Goal: Transaction & Acquisition: Download file/media

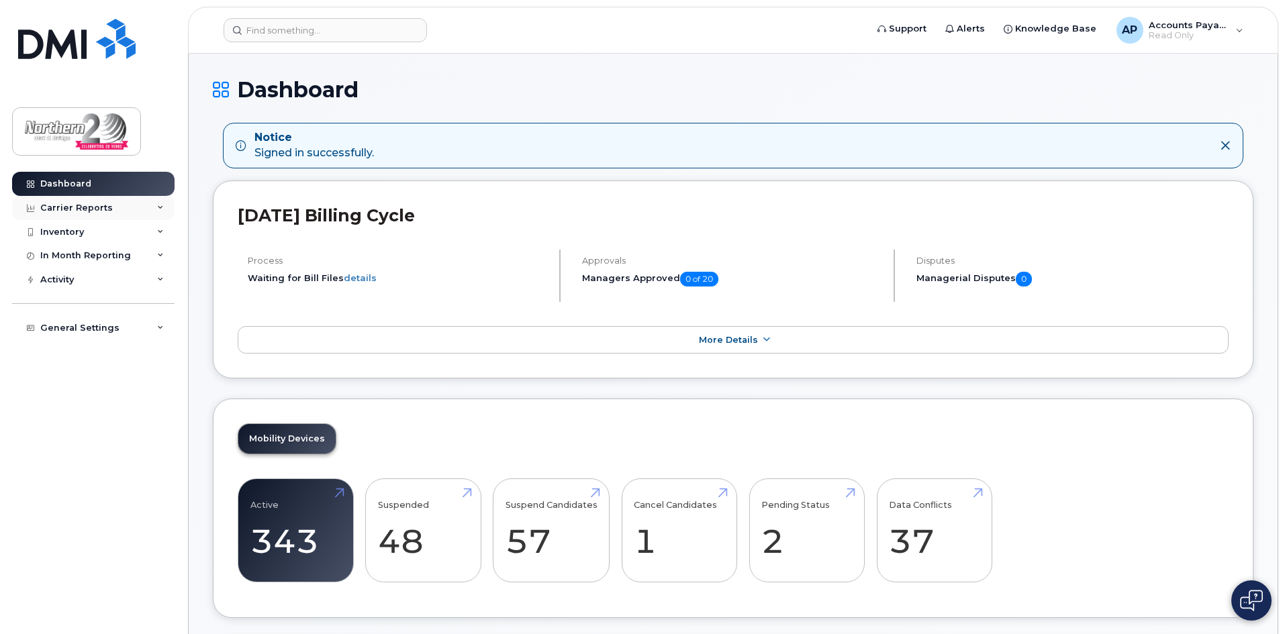
click at [56, 207] on div "Carrier Reports" at bounding box center [76, 208] width 73 height 11
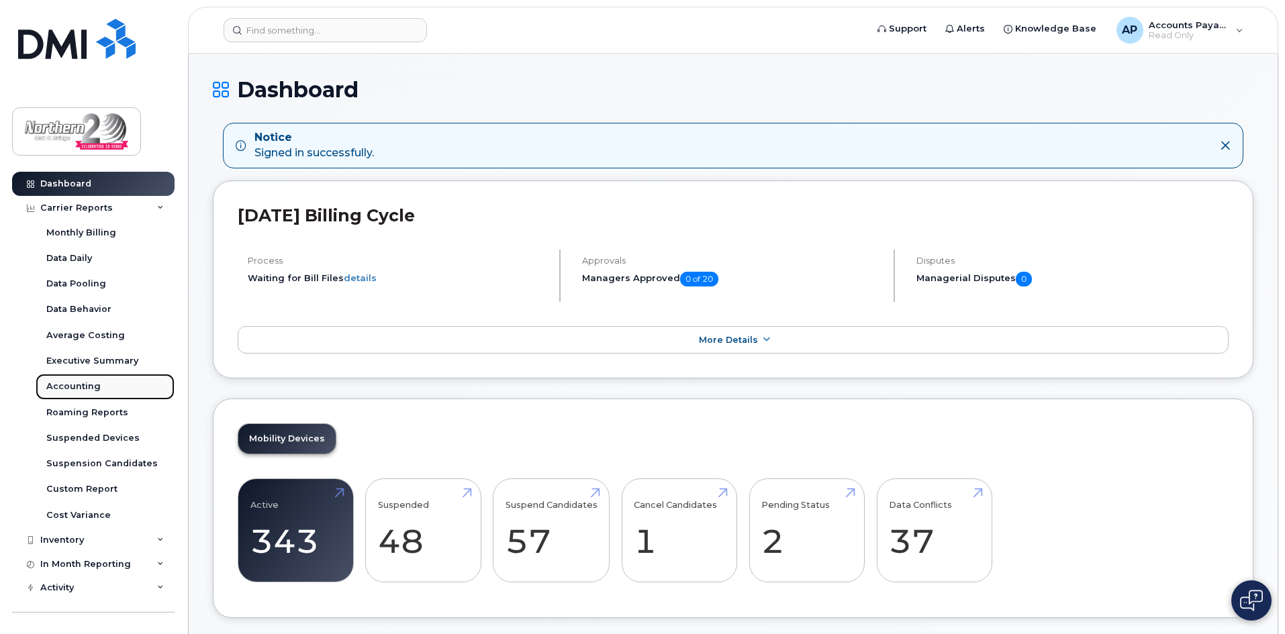
click at [69, 377] on link "Accounting" at bounding box center [105, 387] width 139 height 26
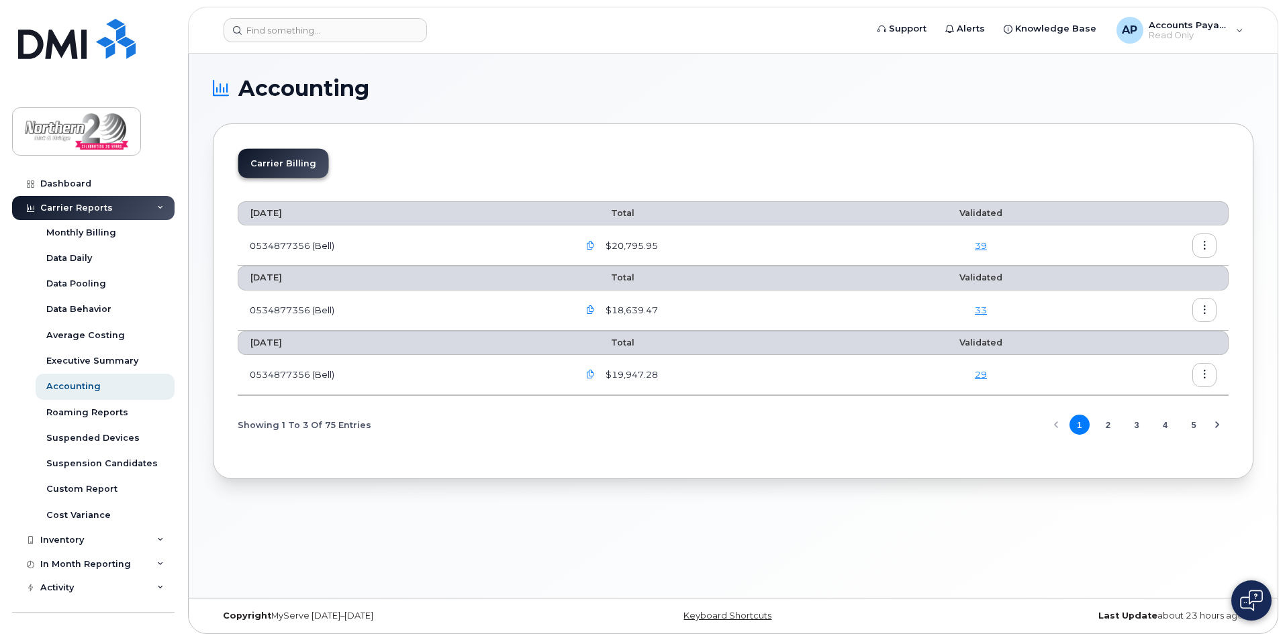
click at [595, 246] on icon "button" at bounding box center [590, 246] width 9 height 9
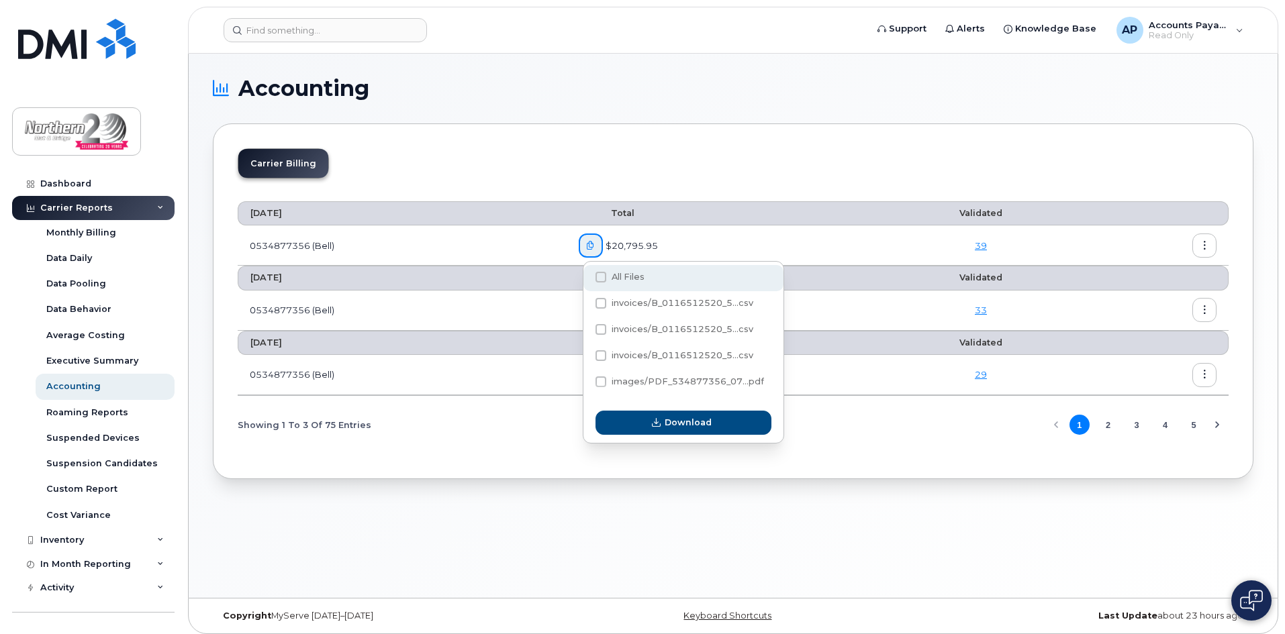
click at [606, 281] on label "All Files" at bounding box center [619, 277] width 49 height 11
click at [586, 281] on input "All Files" at bounding box center [582, 278] width 7 height 7
checkbox input "true"
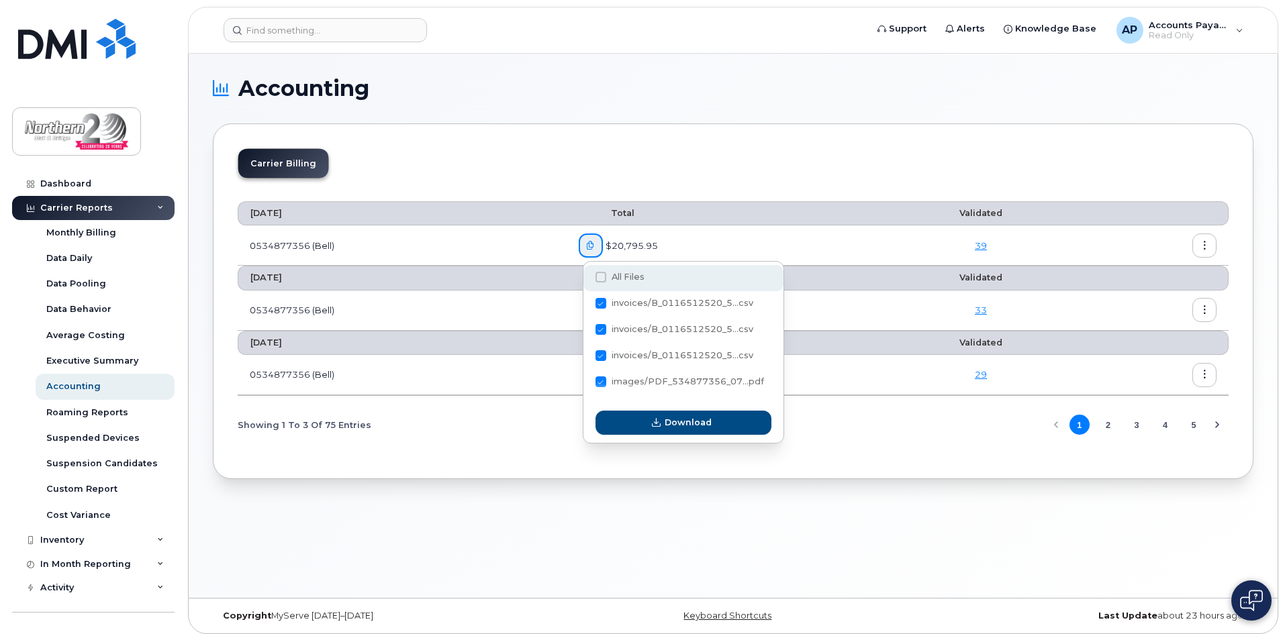
checkbox input "true"
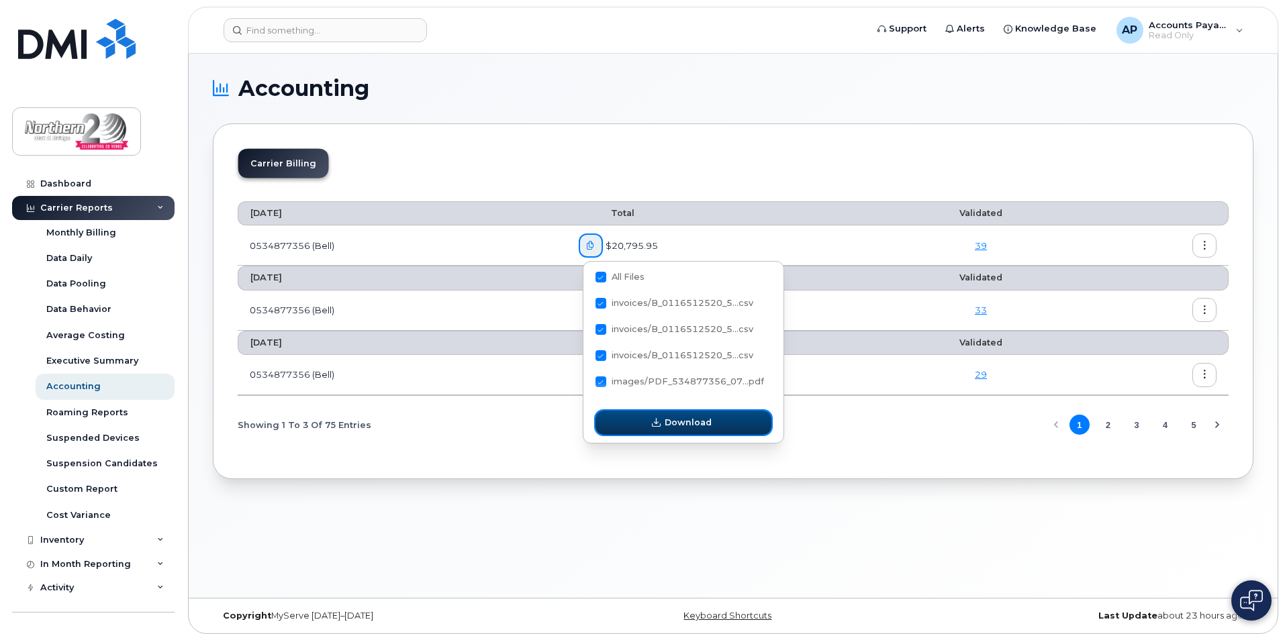
click at [688, 426] on span "Download" at bounding box center [688, 422] width 47 height 13
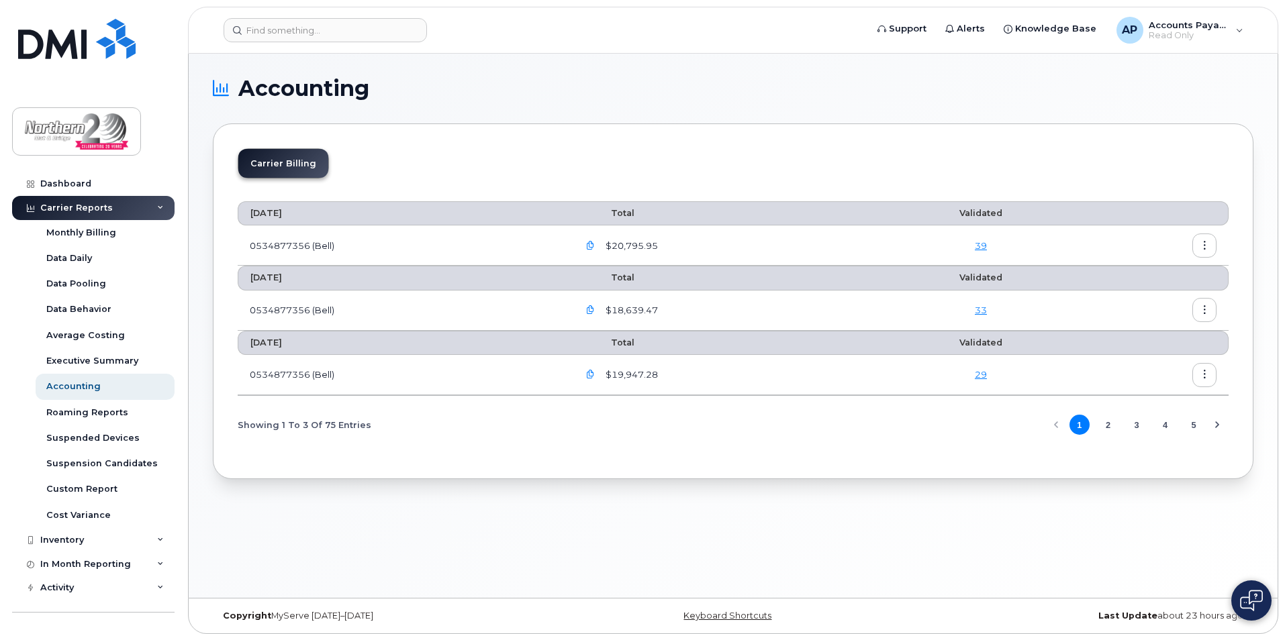
click at [1198, 249] on button "button" at bounding box center [1204, 246] width 24 height 24
click at [1122, 277] on span "Details" at bounding box center [1135, 275] width 37 height 12
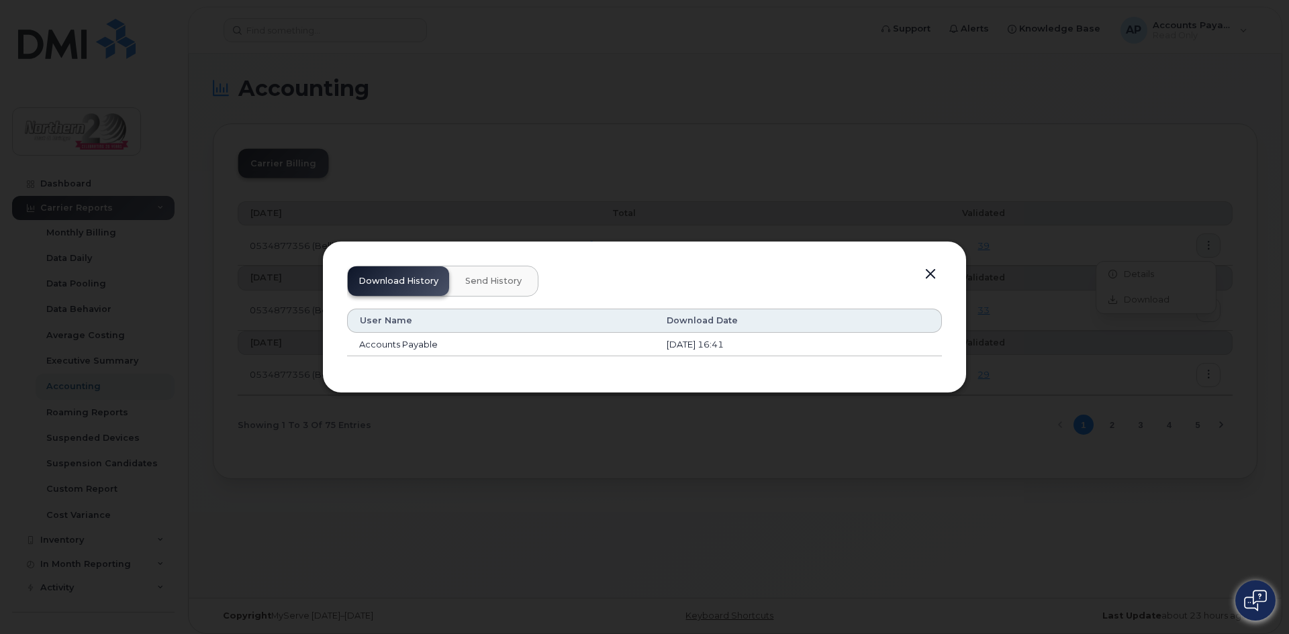
click at [1149, 300] on div at bounding box center [644, 317] width 1289 height 634
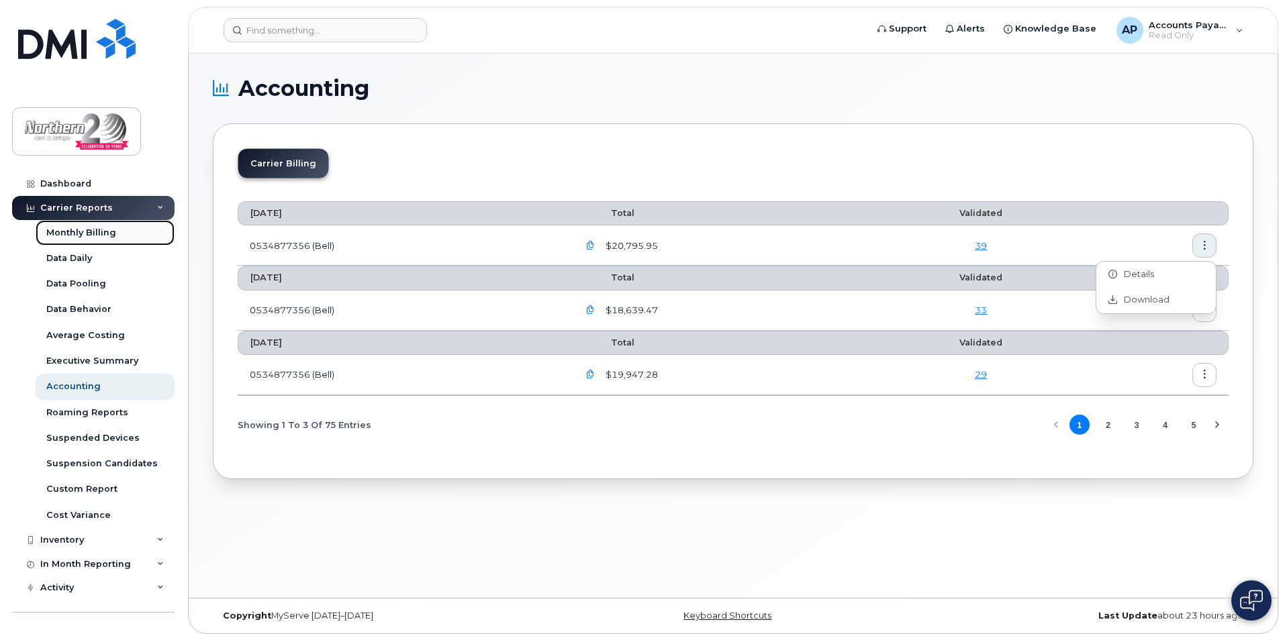
click at [84, 231] on div "Monthly Billing" at bounding box center [81, 233] width 70 height 12
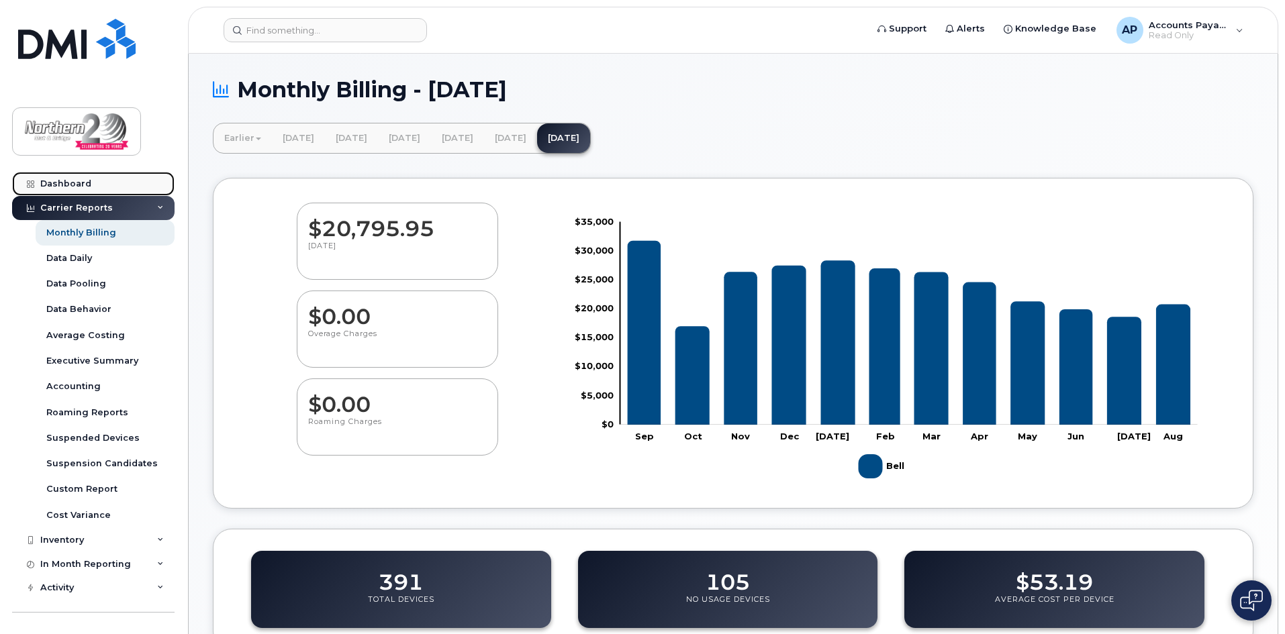
click at [59, 183] on div "Dashboard" at bounding box center [65, 184] width 51 height 11
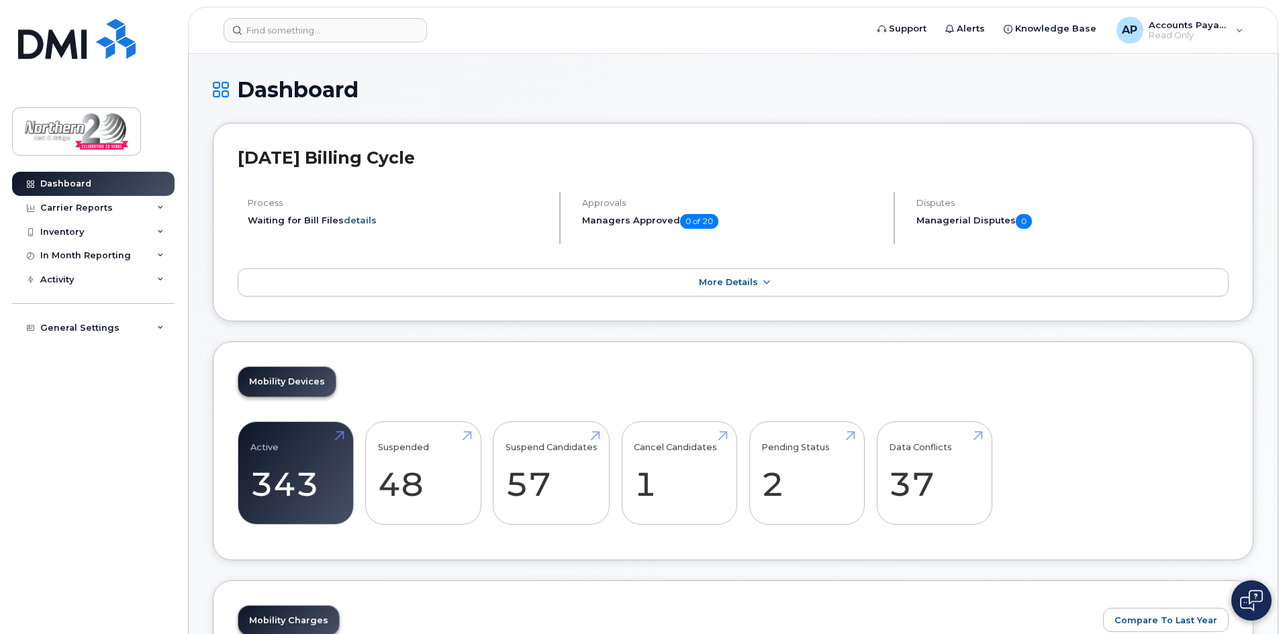
click at [362, 220] on link "details" at bounding box center [360, 220] width 33 height 11
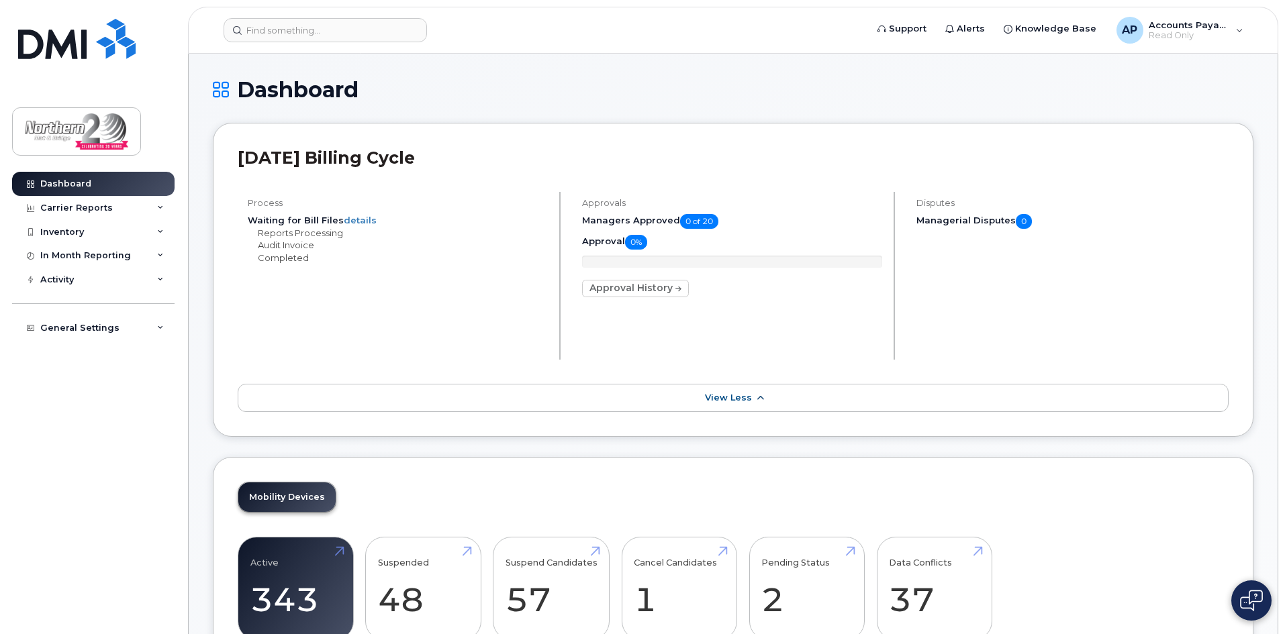
click at [717, 401] on span "View Less" at bounding box center [728, 398] width 47 height 10
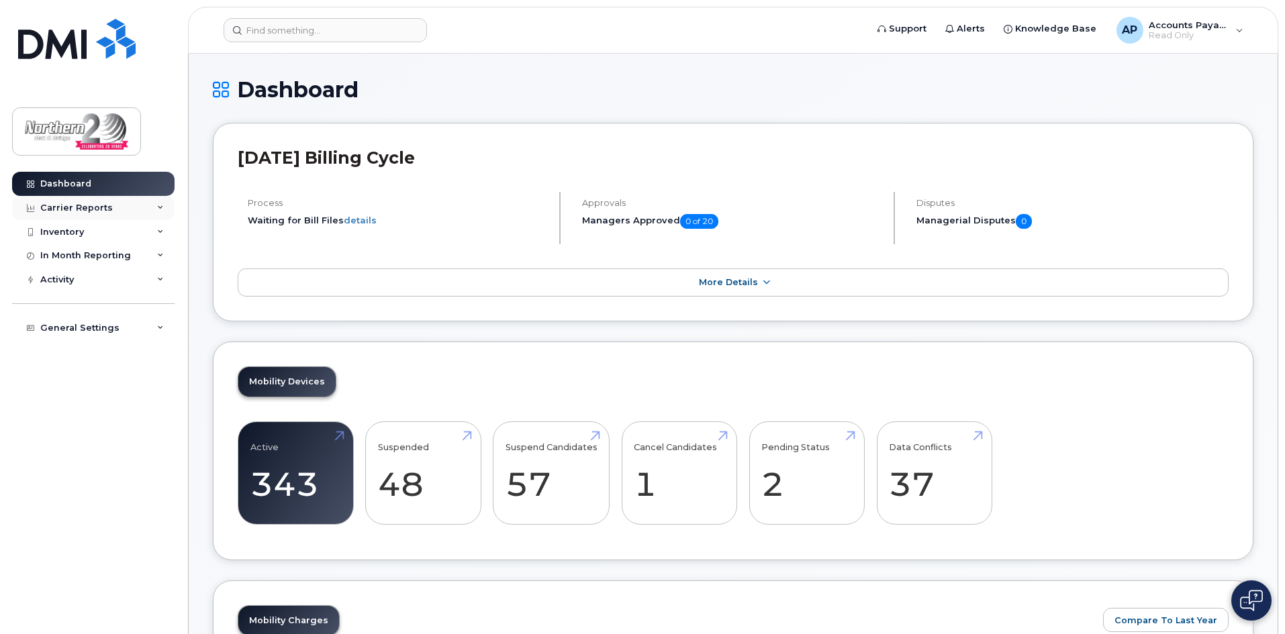
click at [75, 211] on div "Carrier Reports" at bounding box center [76, 208] width 73 height 11
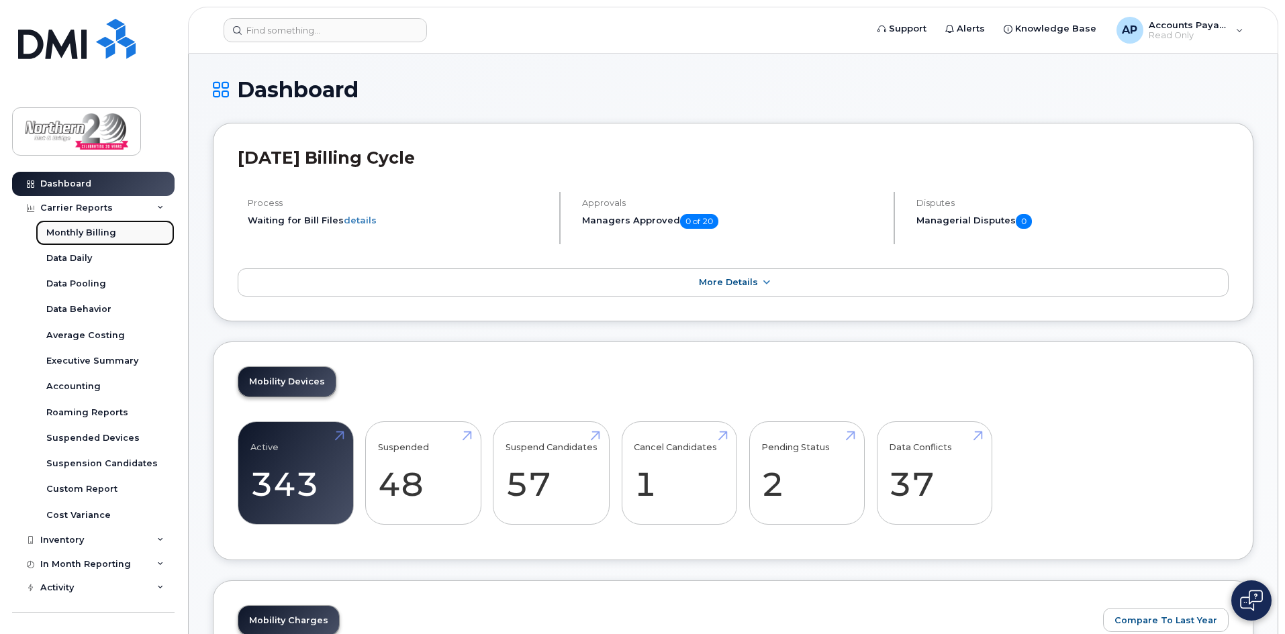
click at [82, 238] on div "Monthly Billing" at bounding box center [81, 233] width 70 height 12
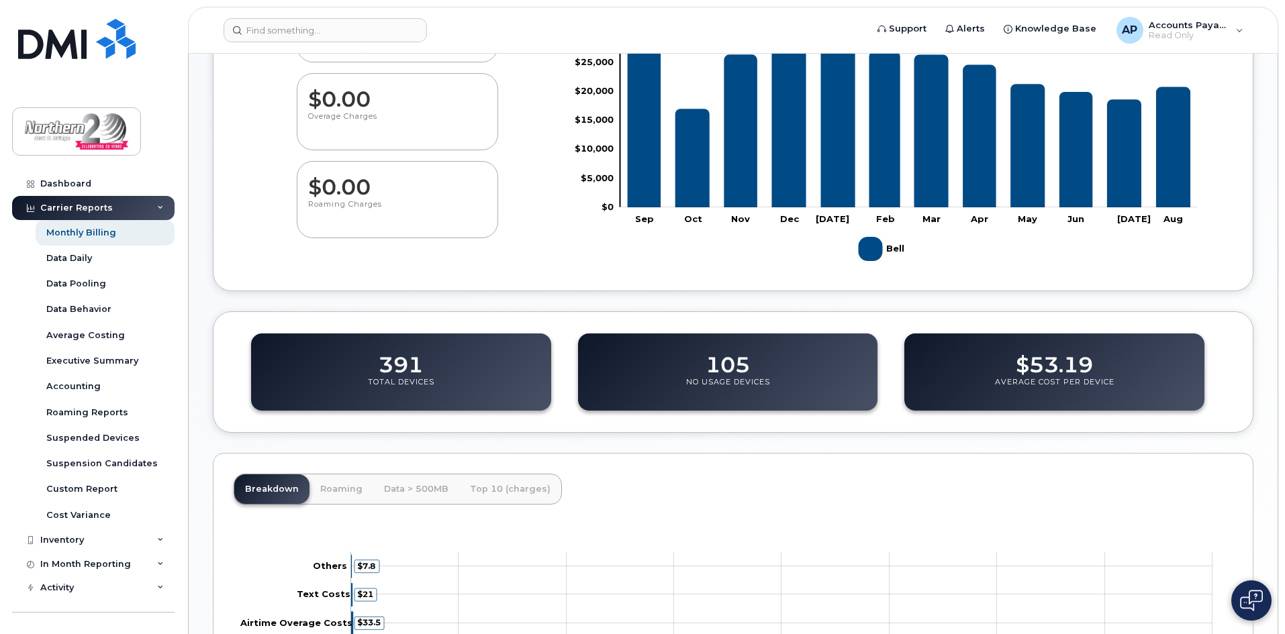
scroll to position [150, 0]
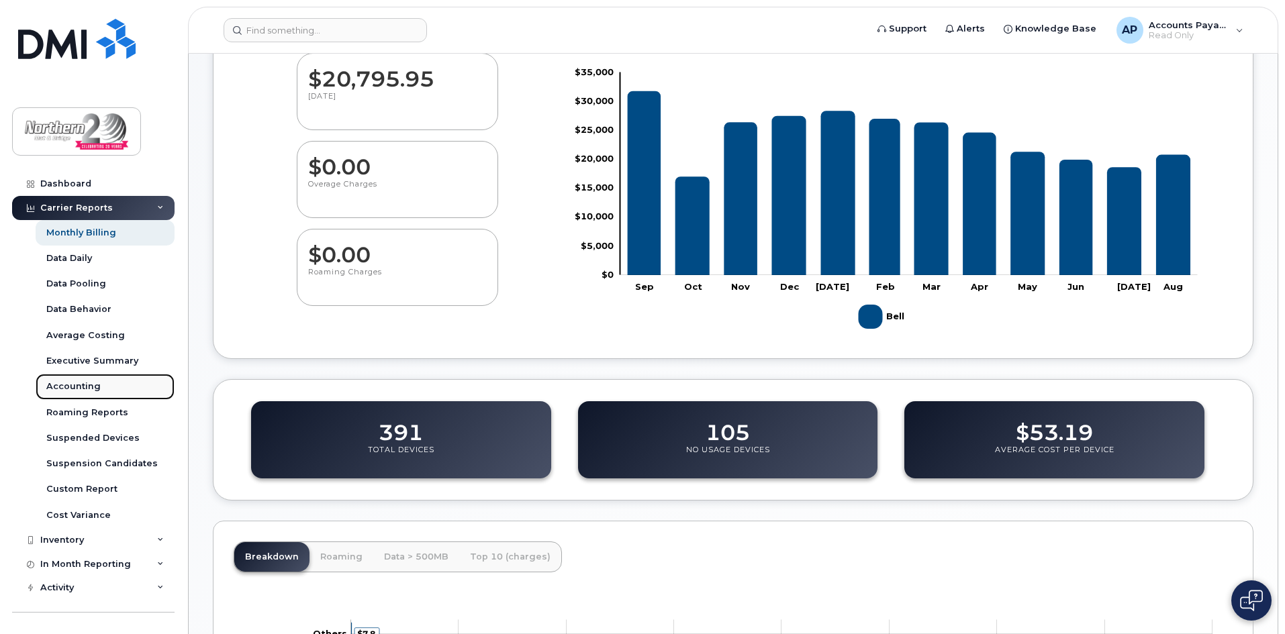
click at [85, 392] on div "Accounting" at bounding box center [73, 387] width 54 height 12
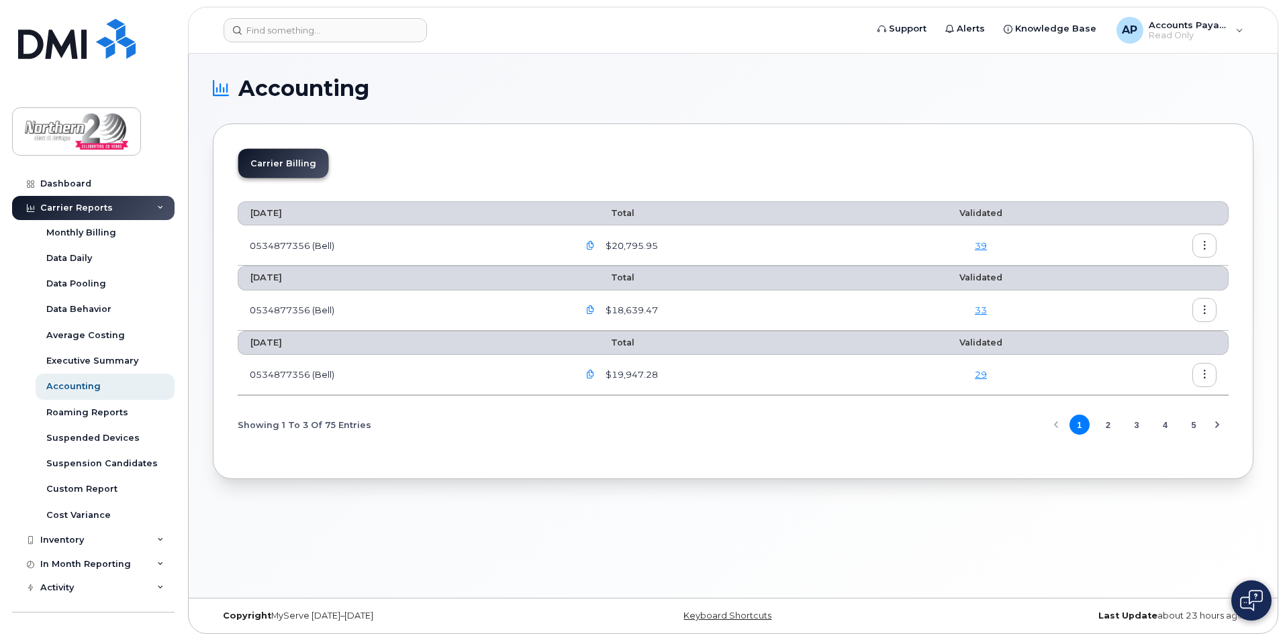
click at [982, 245] on link "39" at bounding box center [981, 245] width 12 height 11
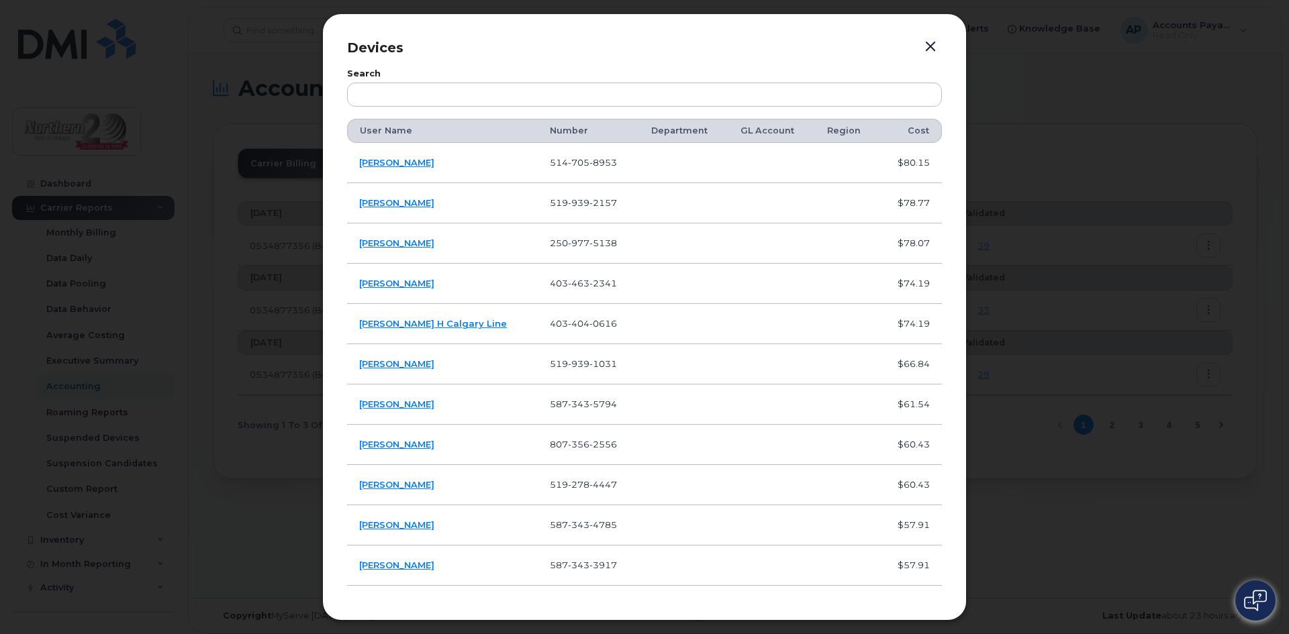
click at [929, 48] on button "button" at bounding box center [930, 47] width 20 height 19
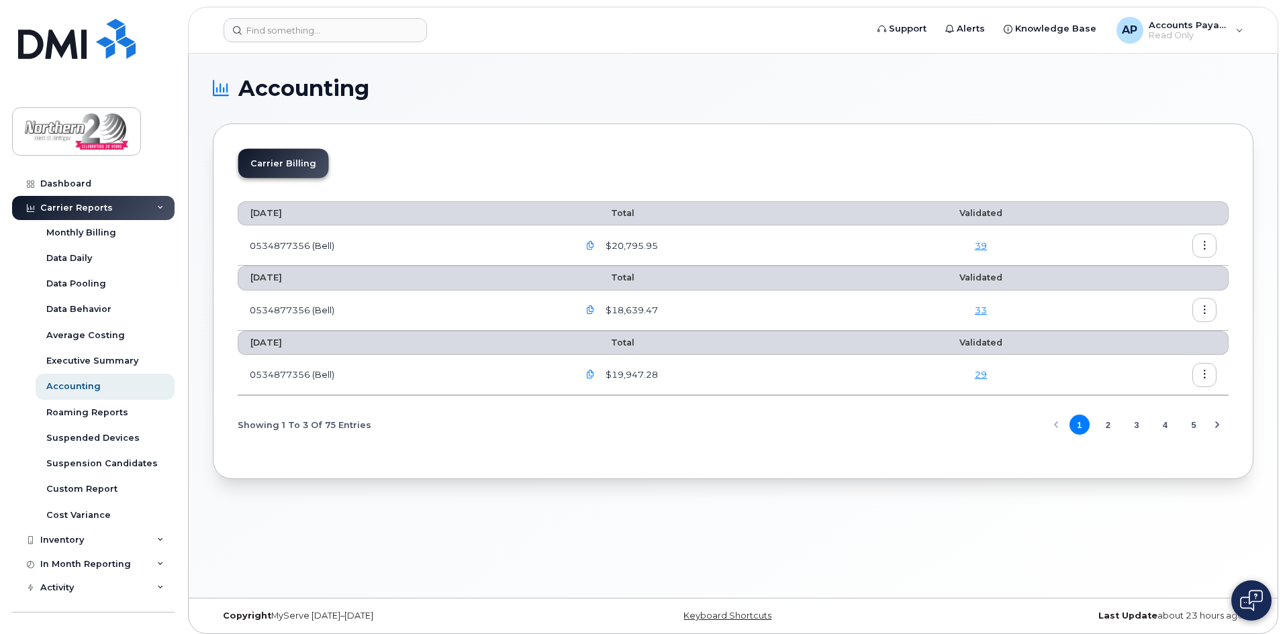
drag, startPoint x: 593, startPoint y: 245, endPoint x: 574, endPoint y: 240, distance: 19.4
click at [574, 240] on td "$20,795.95" at bounding box center [723, 246] width 313 height 40
click at [593, 247] on icon "button" at bounding box center [590, 246] width 9 height 9
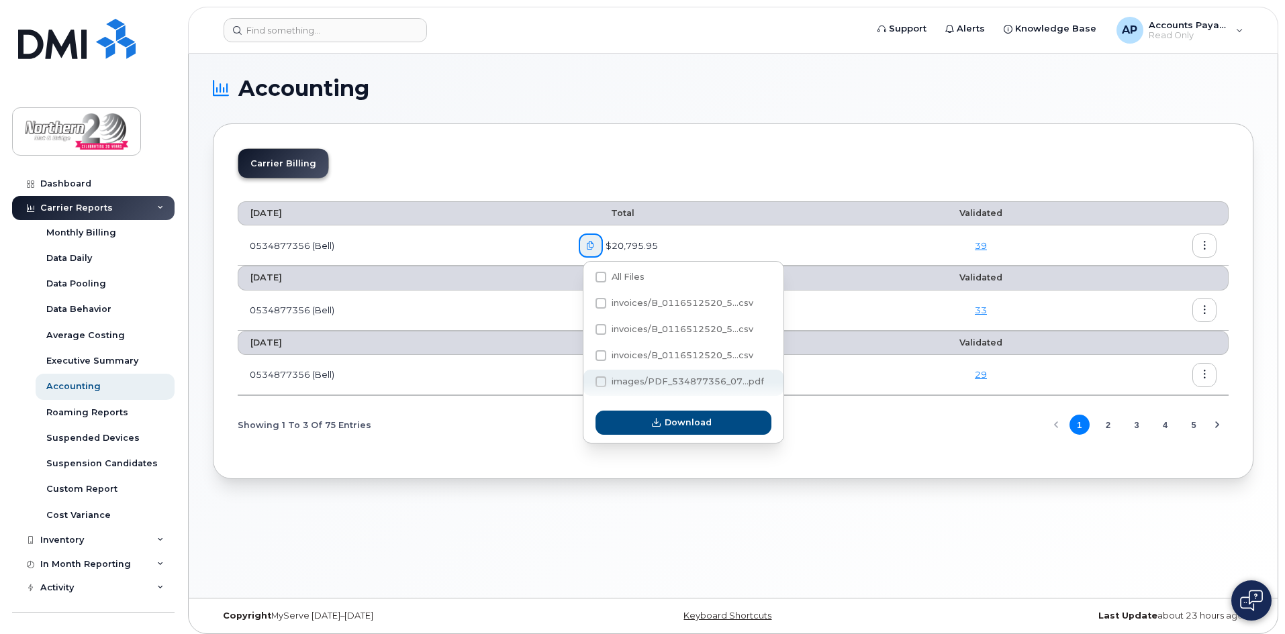
click at [609, 386] on label "images/PDF_534877356_07...pdf" at bounding box center [679, 382] width 169 height 11
click at [586, 386] on input "images/PDF_534877356_07...pdf" at bounding box center [582, 382] width 7 height 7
checkbox input "true"
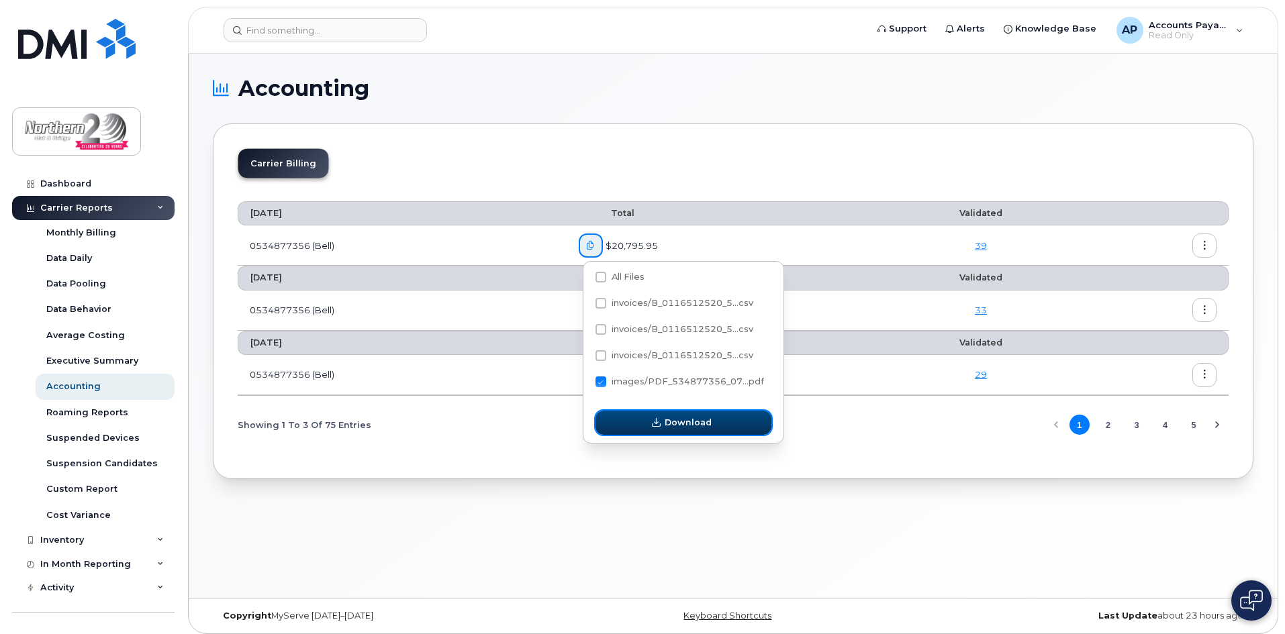
click at [659, 423] on icon "button" at bounding box center [656, 423] width 9 height 9
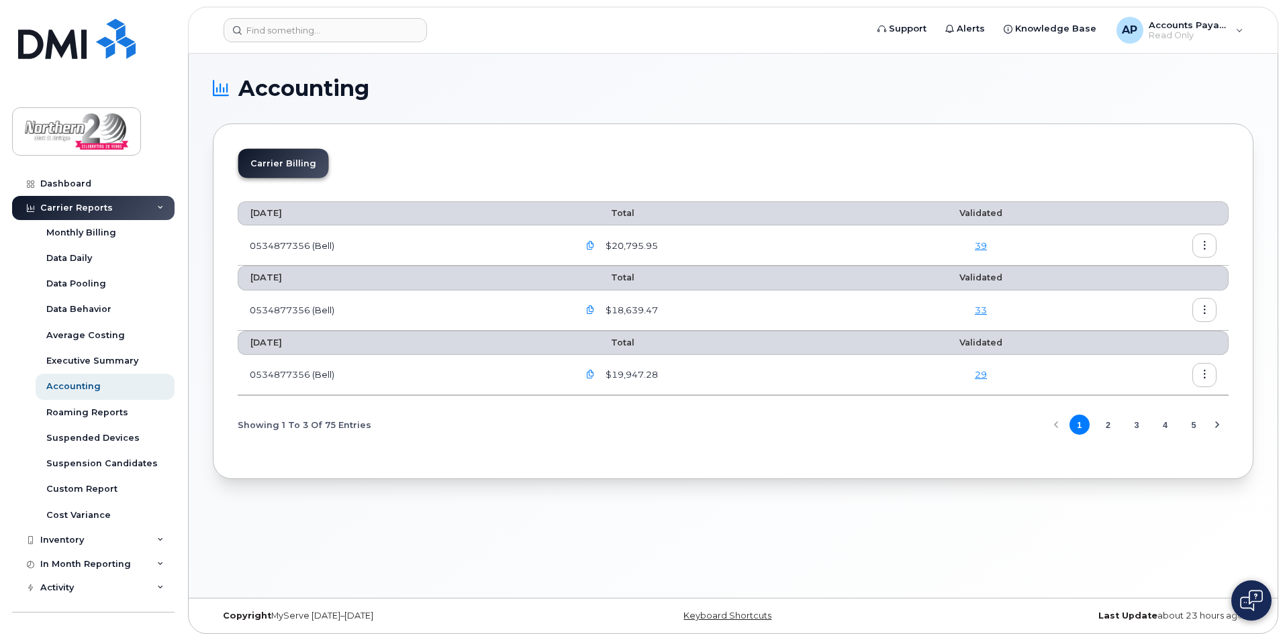
click at [593, 312] on icon "button" at bounding box center [590, 310] width 9 height 9
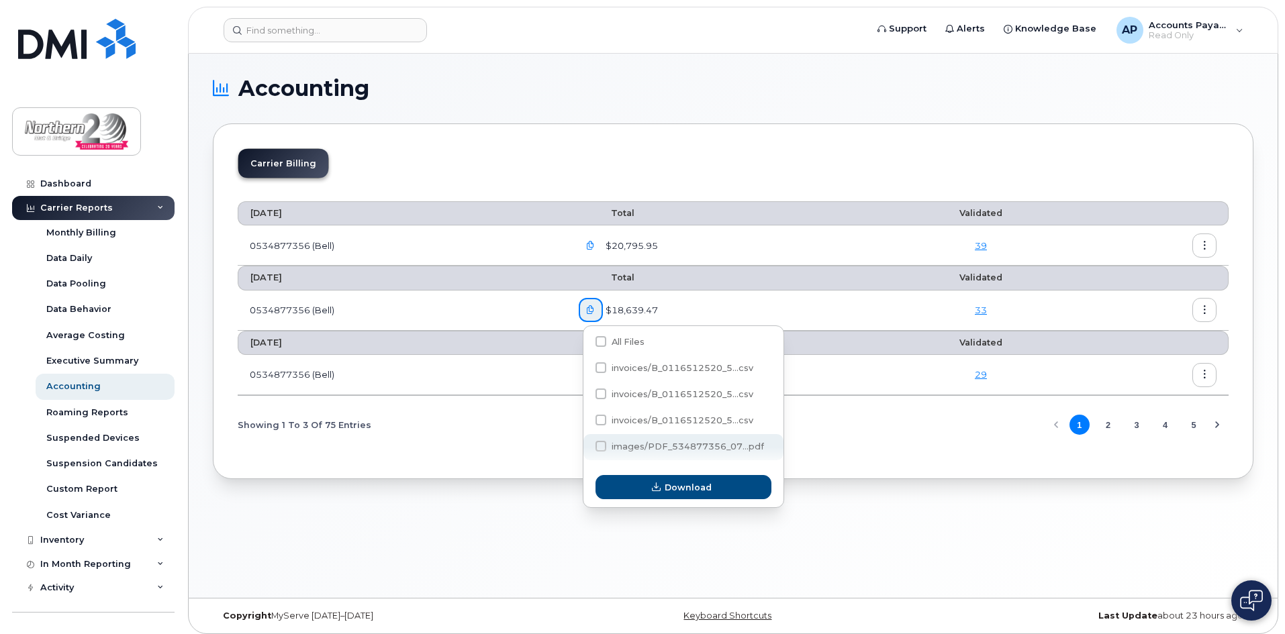
click at [647, 446] on span "images/PDF_534877356_07...pdf" at bounding box center [688, 447] width 152 height 10
click at [586, 446] on input "images/PDF_534877356_07...pdf" at bounding box center [582, 447] width 7 height 7
checkbox input "true"
click at [712, 260] on td "$20,795.95" at bounding box center [723, 246] width 313 height 40
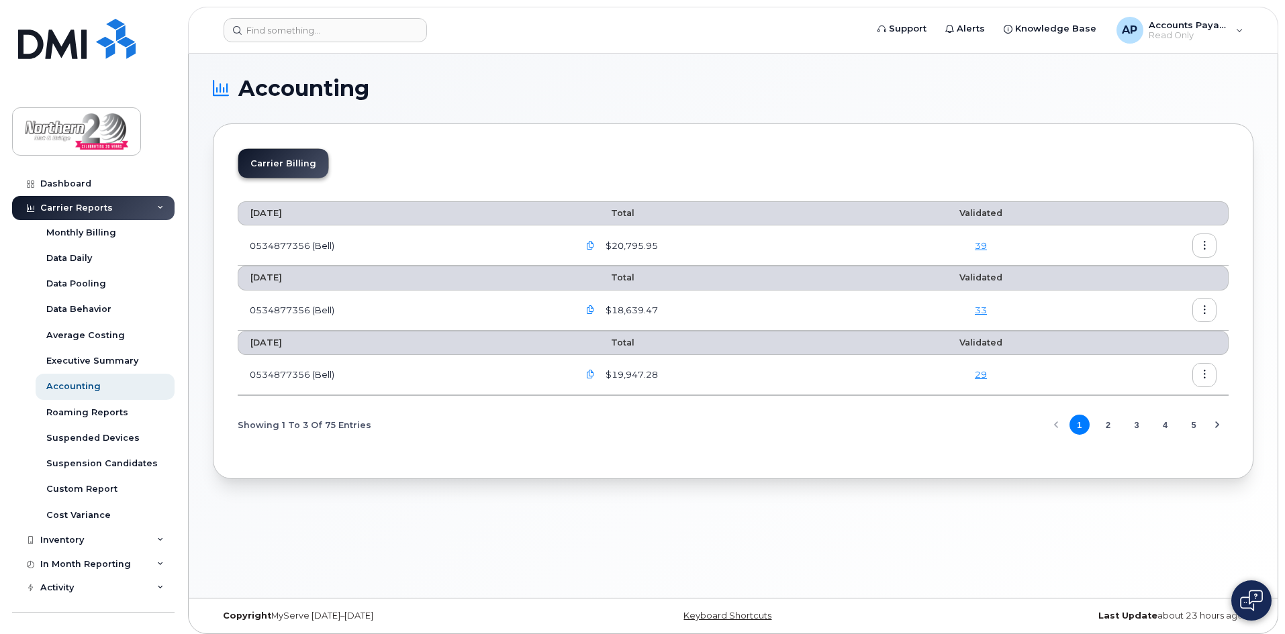
click at [595, 248] on icon "button" at bounding box center [590, 246] width 9 height 9
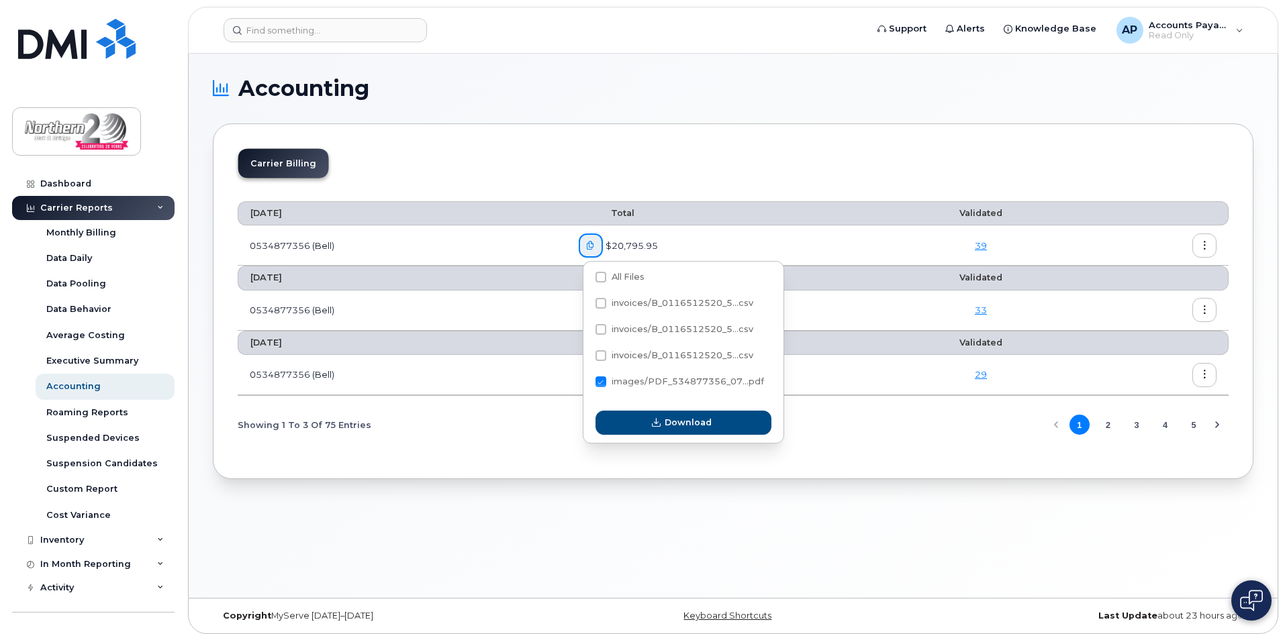
click at [865, 338] on th "Total" at bounding box center [723, 343] width 313 height 24
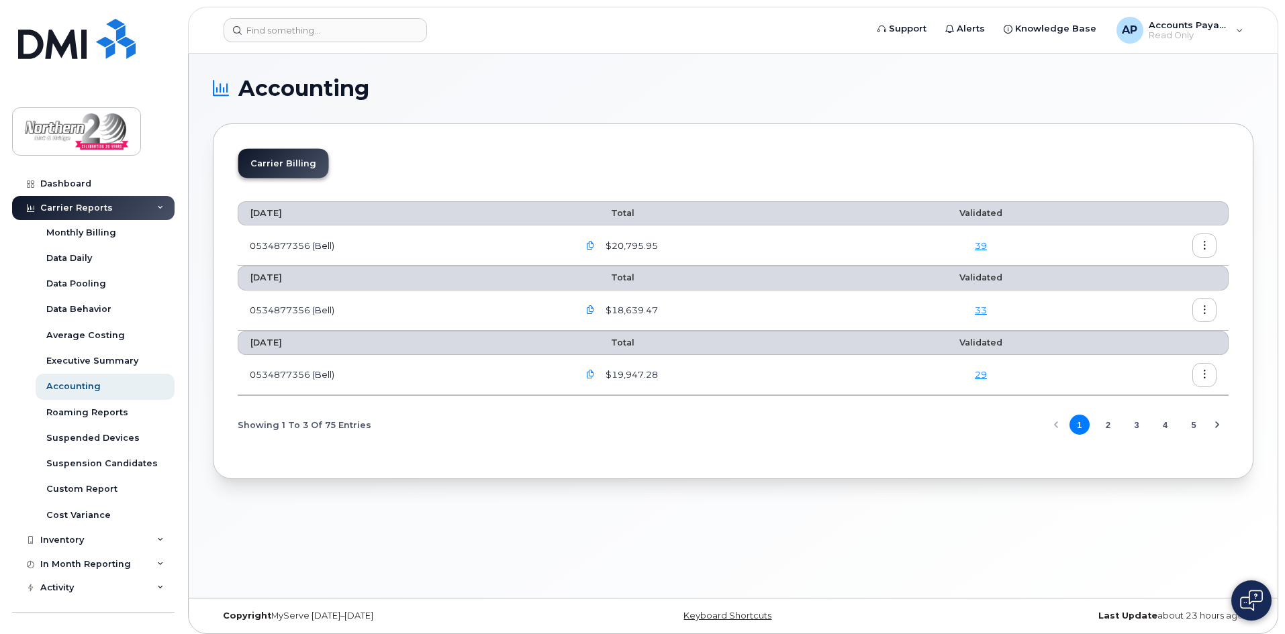
click at [593, 242] on icon "button" at bounding box center [590, 246] width 9 height 9
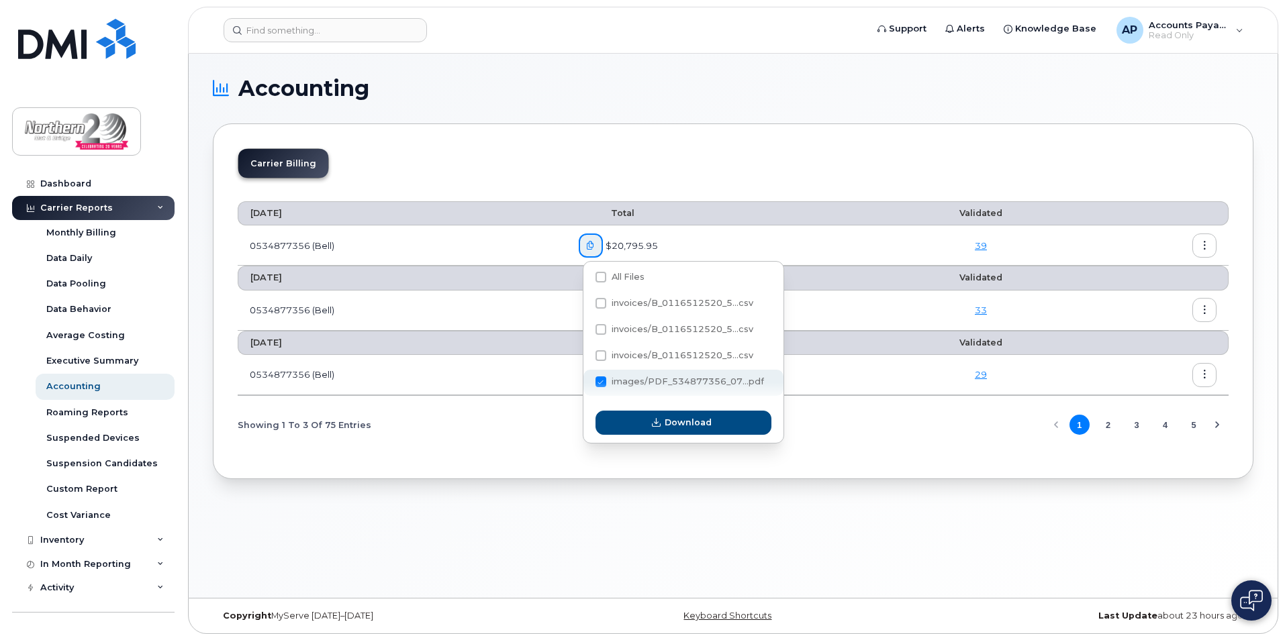
click at [600, 375] on div "images/PDF_534877356_07...pdf" at bounding box center [683, 383] width 200 height 26
checkbox input "false"
click at [820, 321] on div "$18,639.47" at bounding box center [723, 310] width 289 height 24
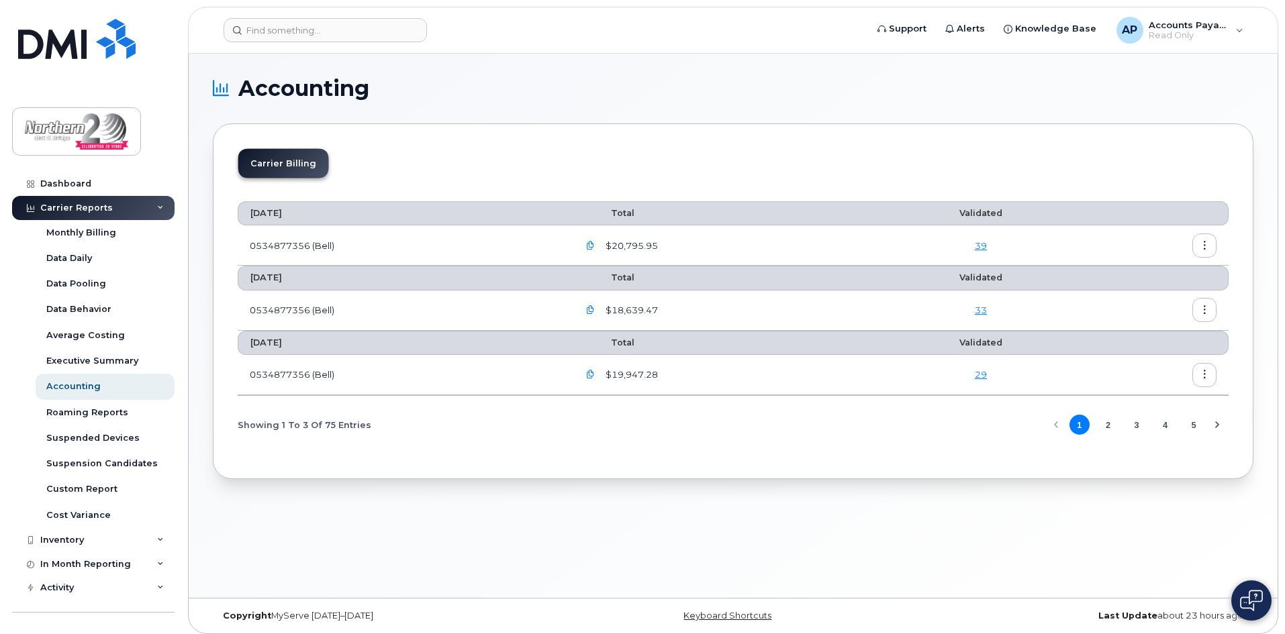
click at [595, 249] on icon "button" at bounding box center [590, 246] width 9 height 9
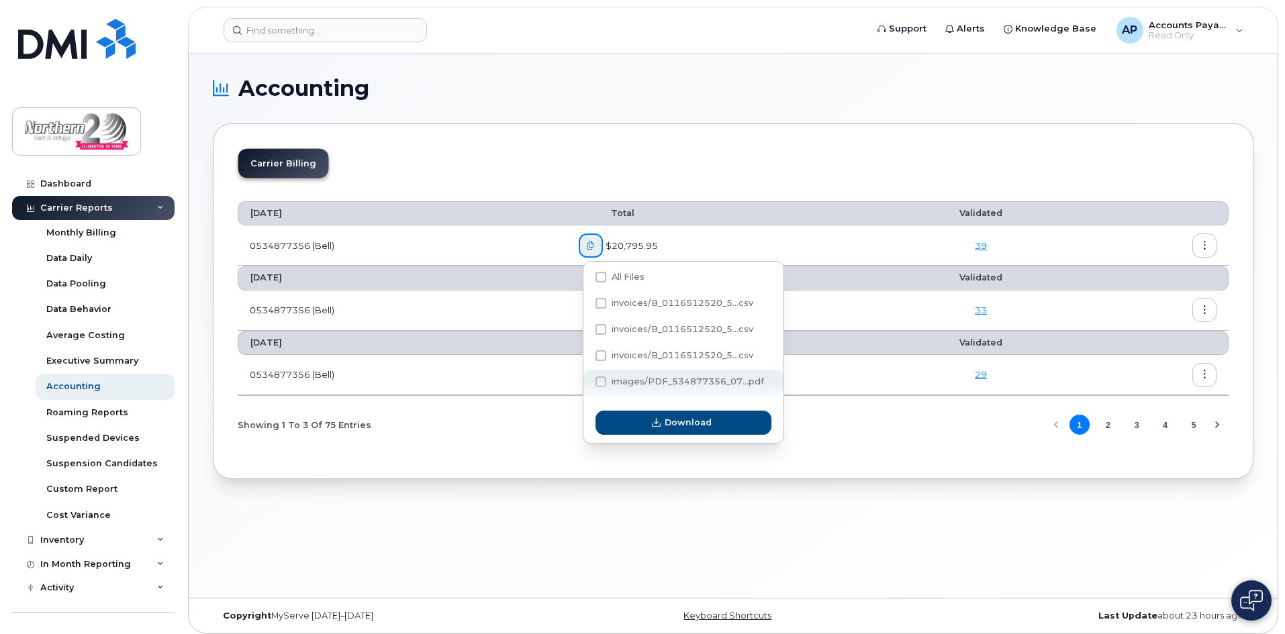
click at [600, 382] on span at bounding box center [600, 382] width 11 height 11
click at [586, 382] on input "images/PDF_534877356_07...pdf" at bounding box center [582, 382] width 7 height 7
checkbox input "true"
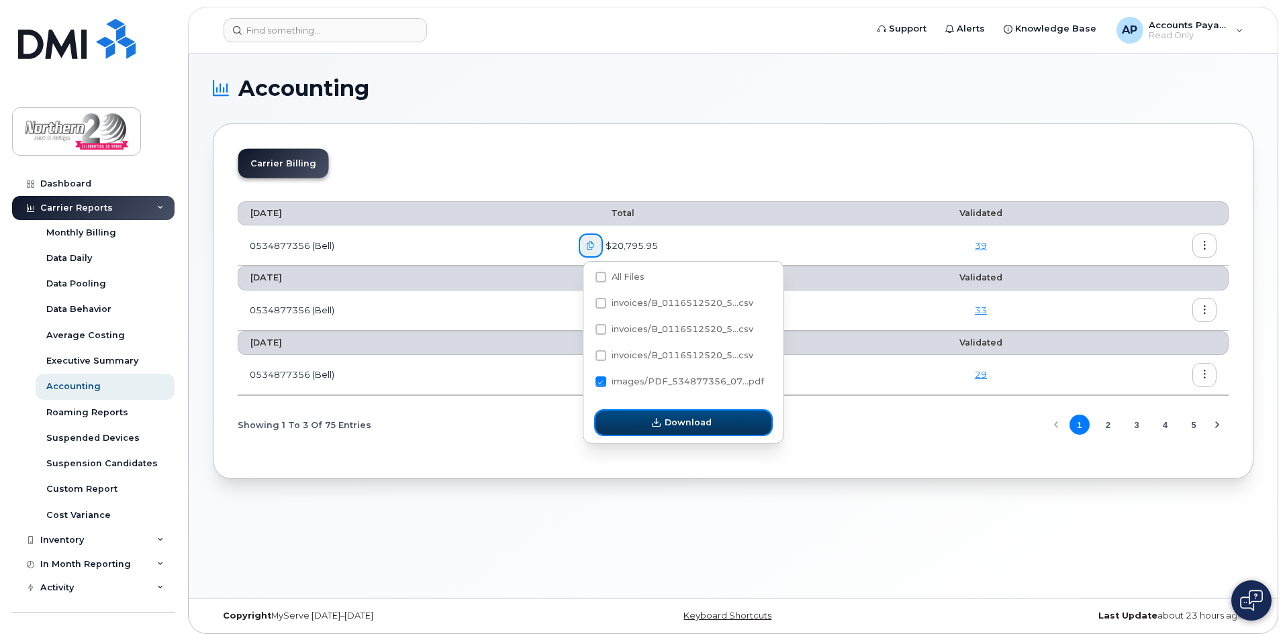
click at [640, 420] on button "Download" at bounding box center [683, 423] width 176 height 24
